Goal: Go to known website: Go to known website

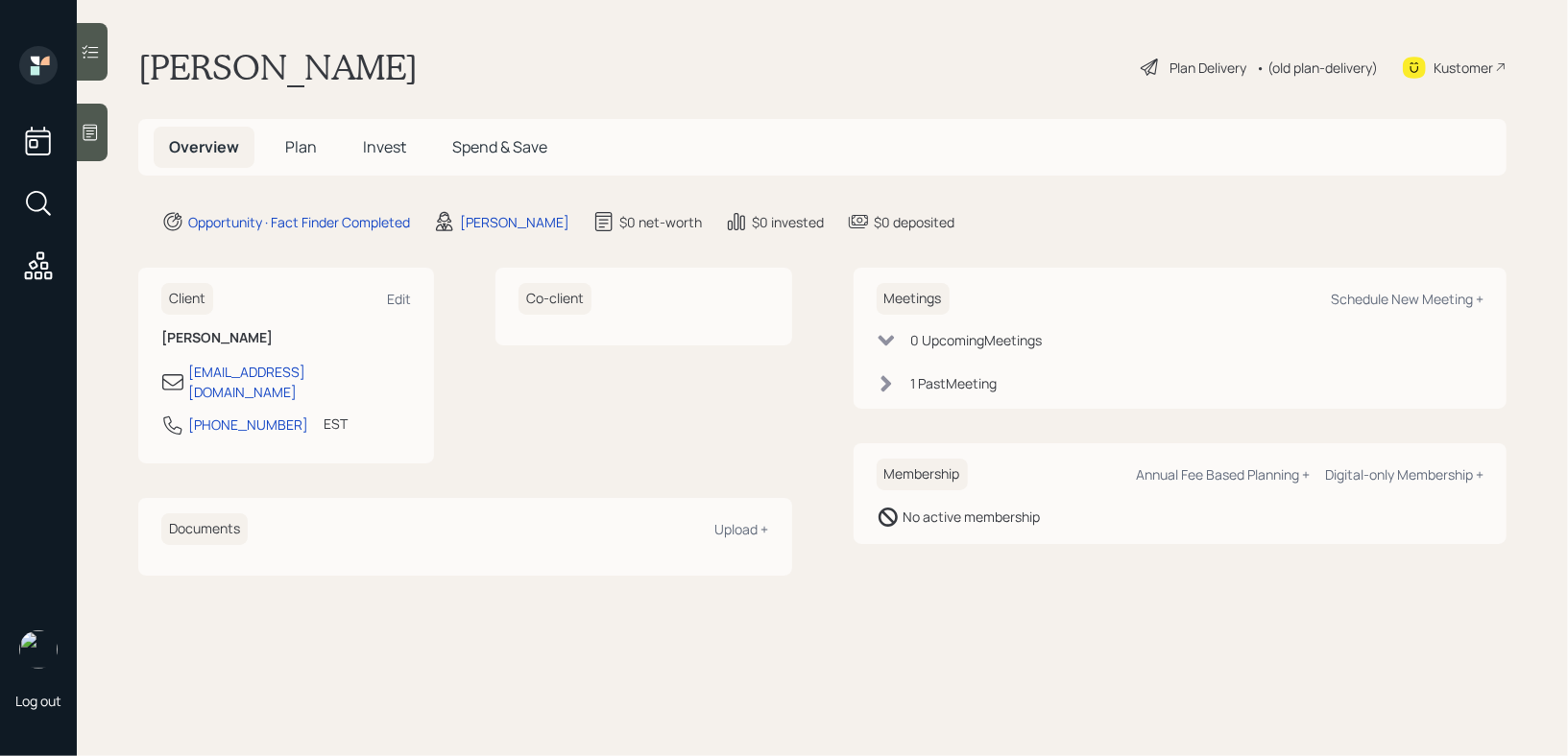
click at [1446, 63] on div "Kustomer" at bounding box center [1464, 68] width 60 height 20
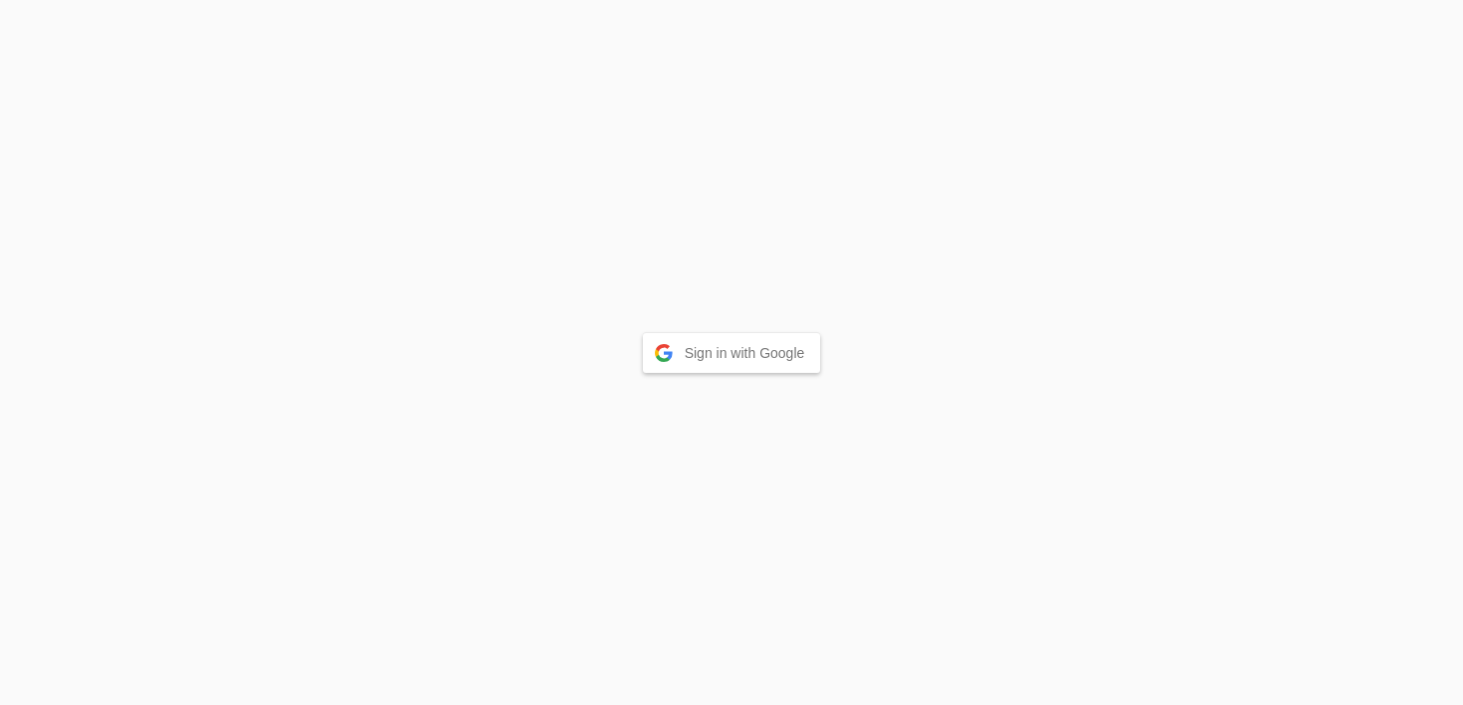
click at [787, 338] on button "Sign in with Google" at bounding box center [732, 353] width 178 height 40
